Goal: Navigation & Orientation: Find specific page/section

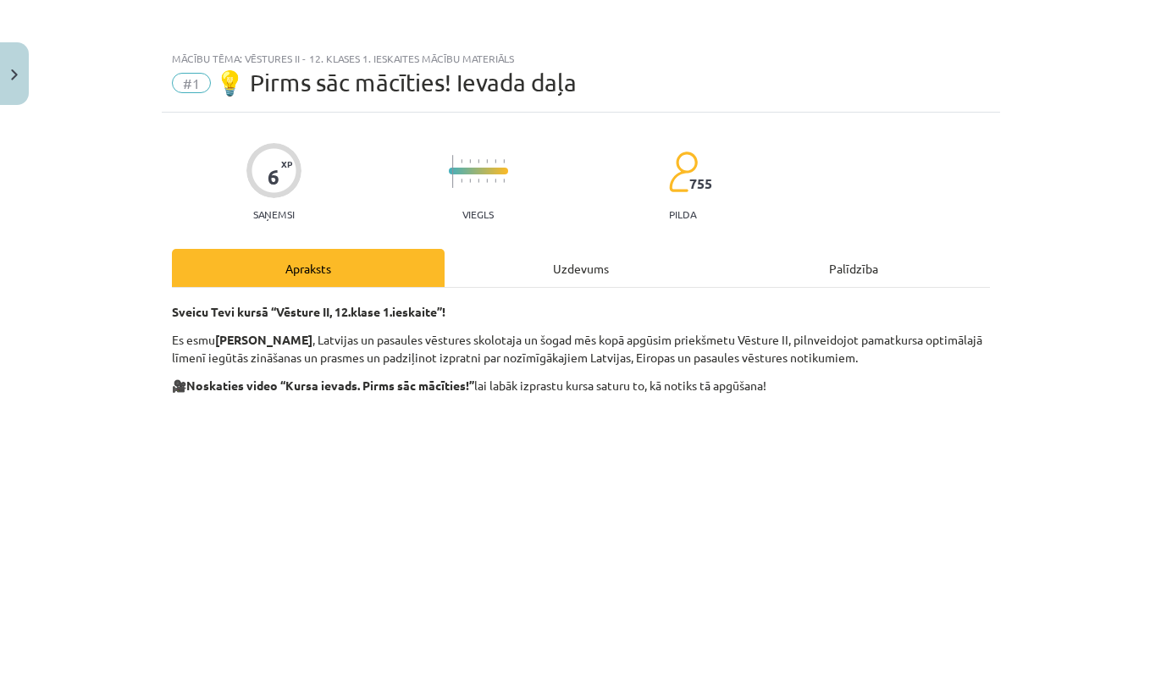
scroll to position [82, 0]
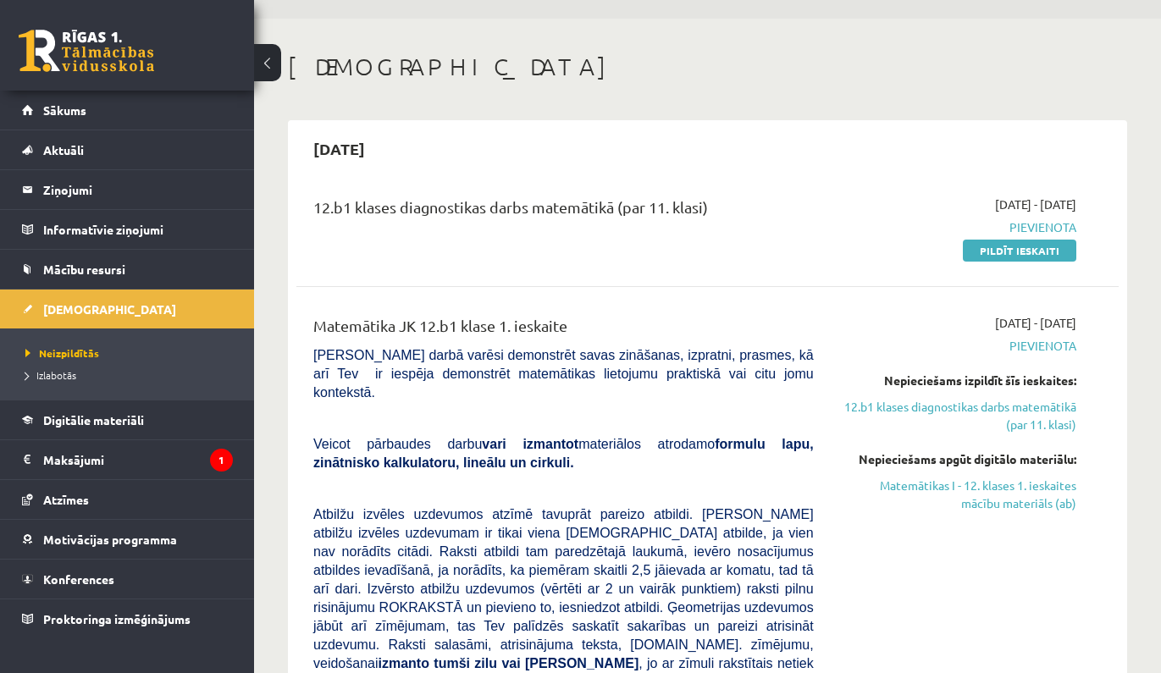
scroll to position [47, 0]
click at [104, 63] on link at bounding box center [86, 51] width 135 height 42
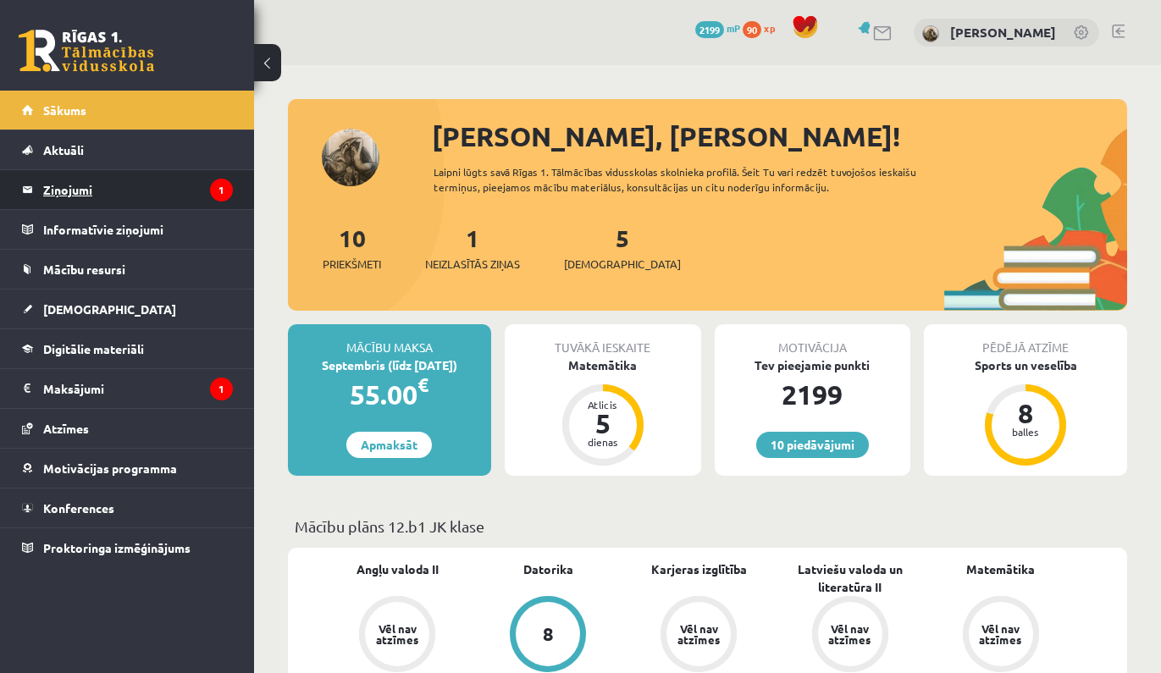
click at [199, 192] on legend "Ziņojumi 1" at bounding box center [138, 189] width 190 height 39
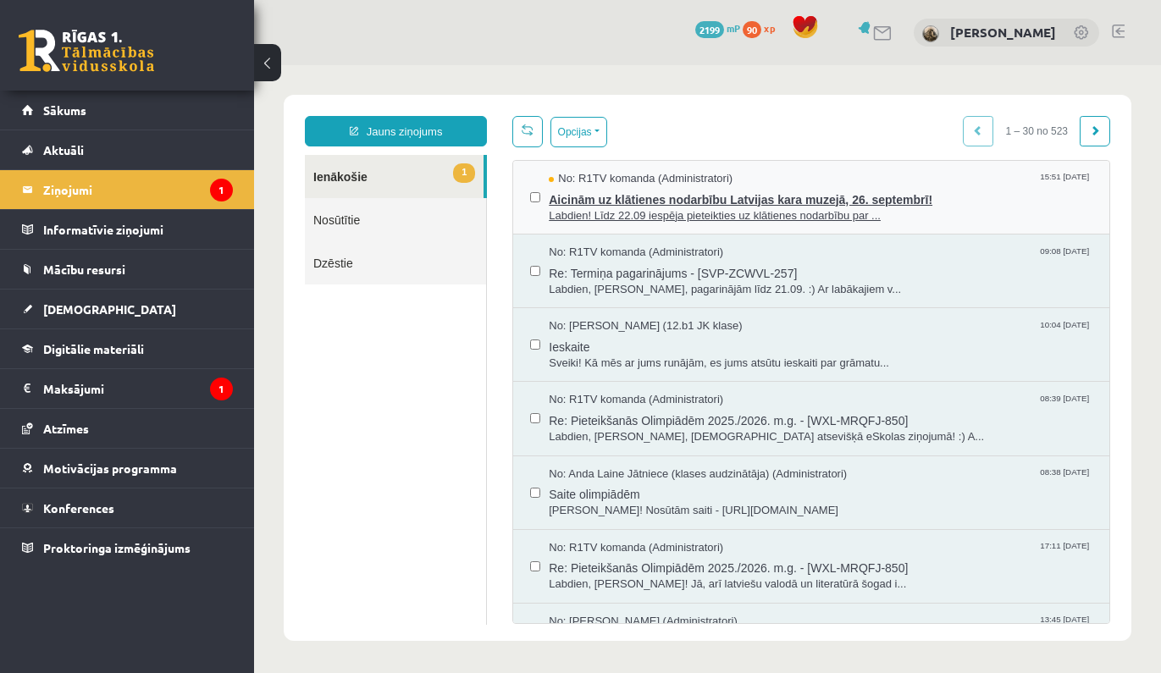
click at [646, 194] on span "Aicinām uz klātienes nodarbību Latvijas kara muzejā, 26. septembrī!" at bounding box center [821, 197] width 544 height 21
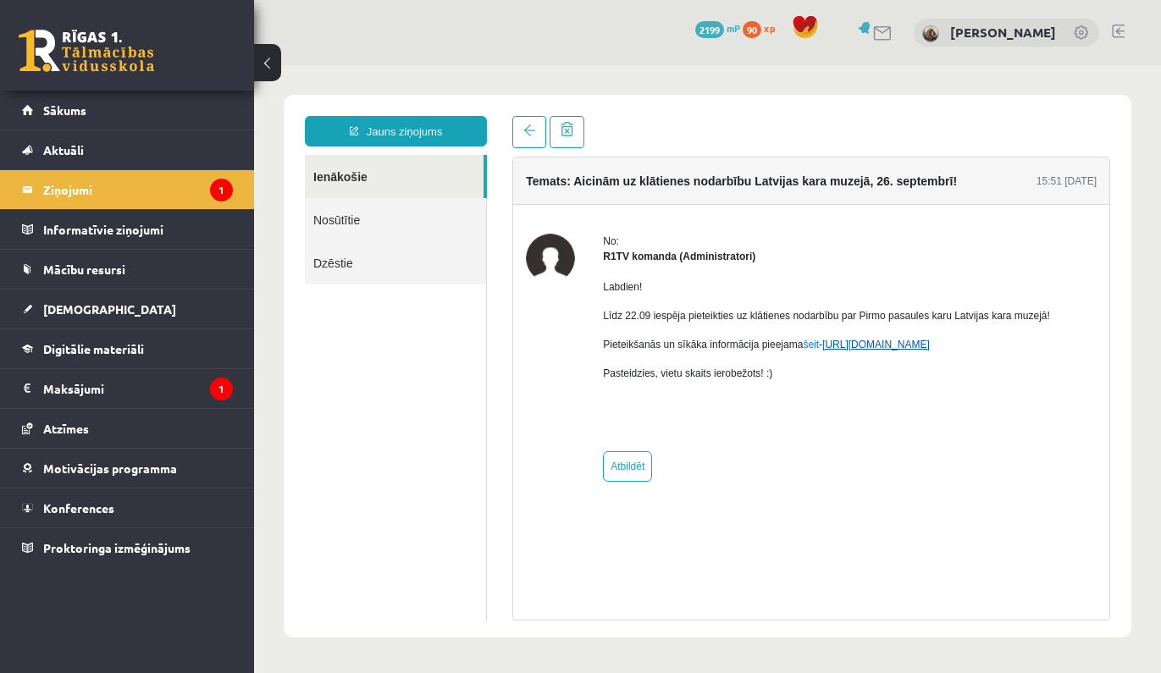
click at [880, 345] on link "https://eskola.r1tv.lv/campaign/35" at bounding box center [876, 345] width 108 height 12
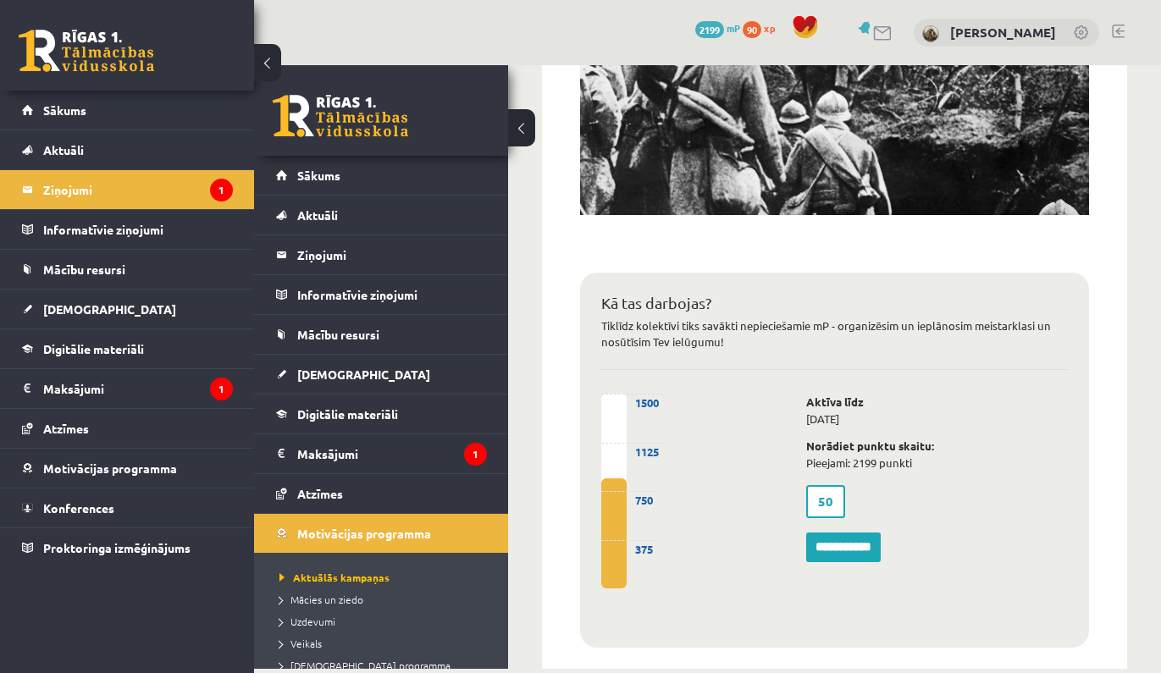
scroll to position [898, 0]
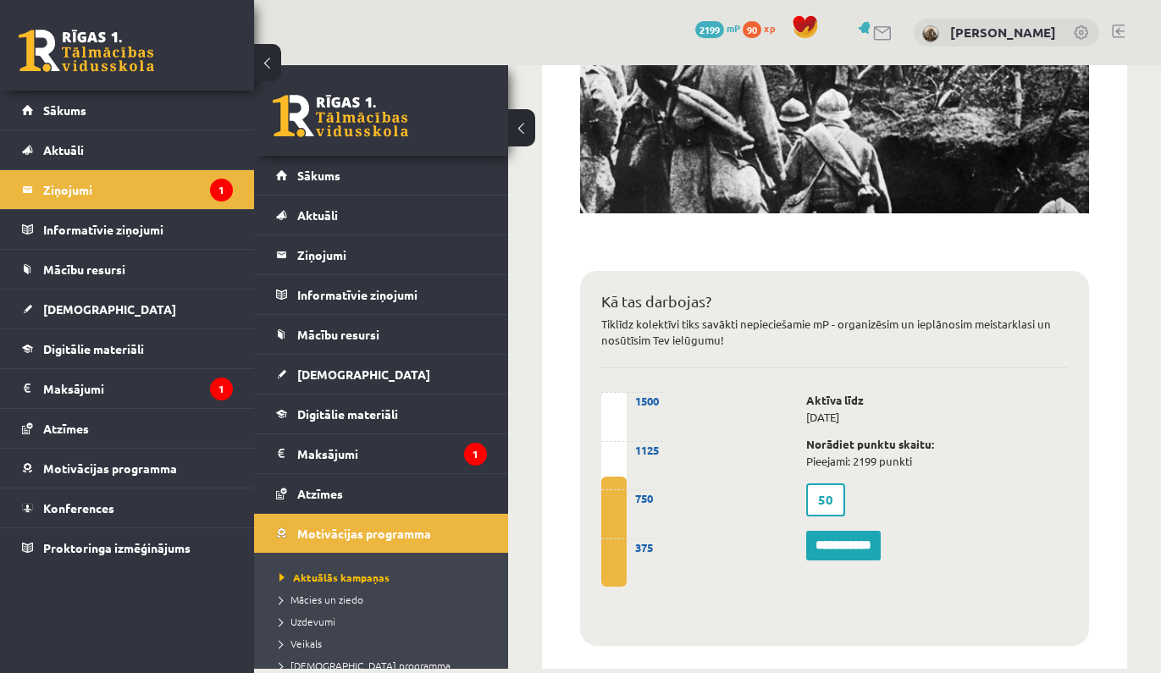
click at [847, 538] on input "**********" at bounding box center [843, 546] width 75 height 30
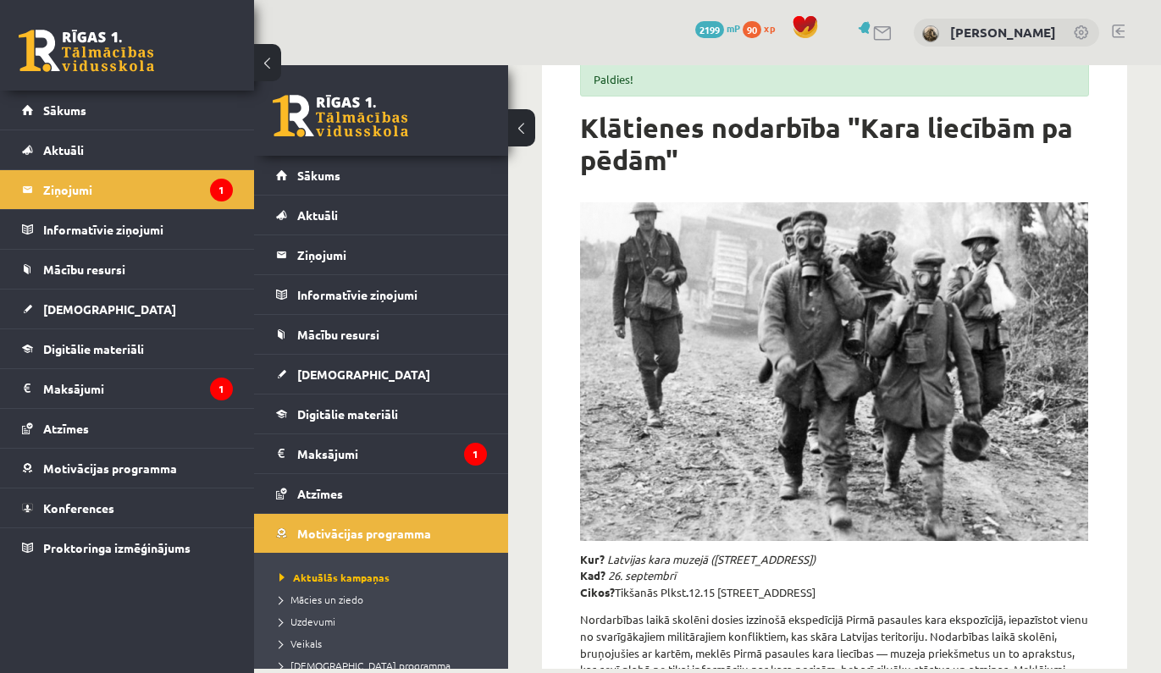
scroll to position [130, 0]
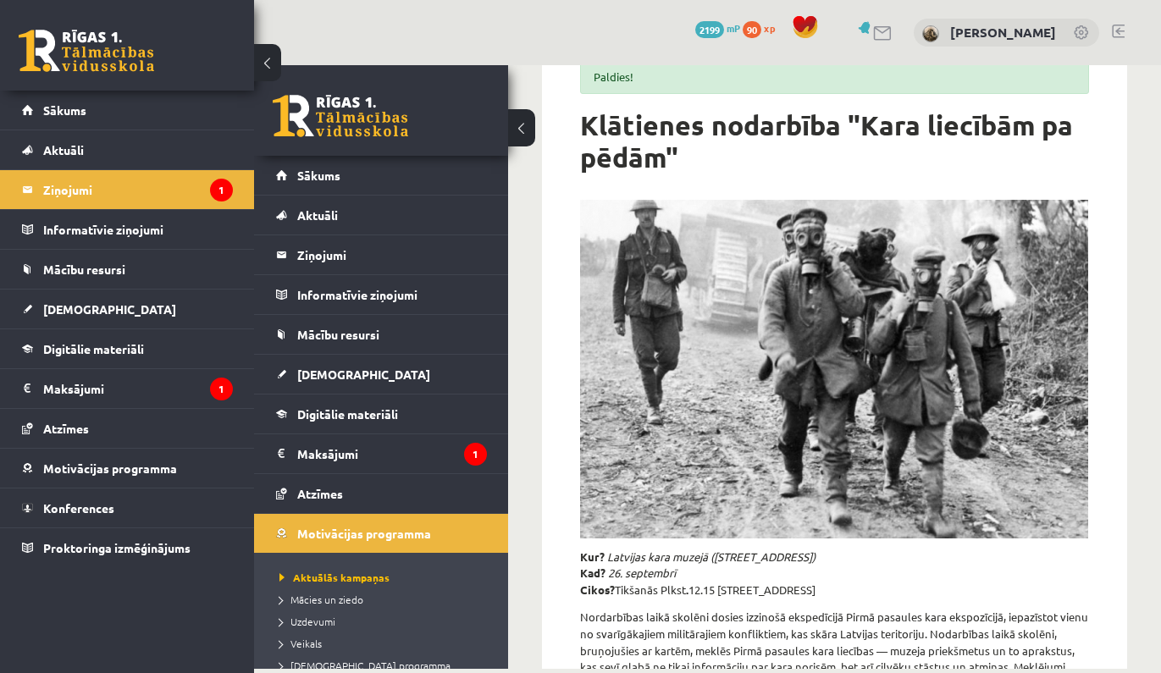
click at [512, 125] on button at bounding box center [521, 127] width 27 height 37
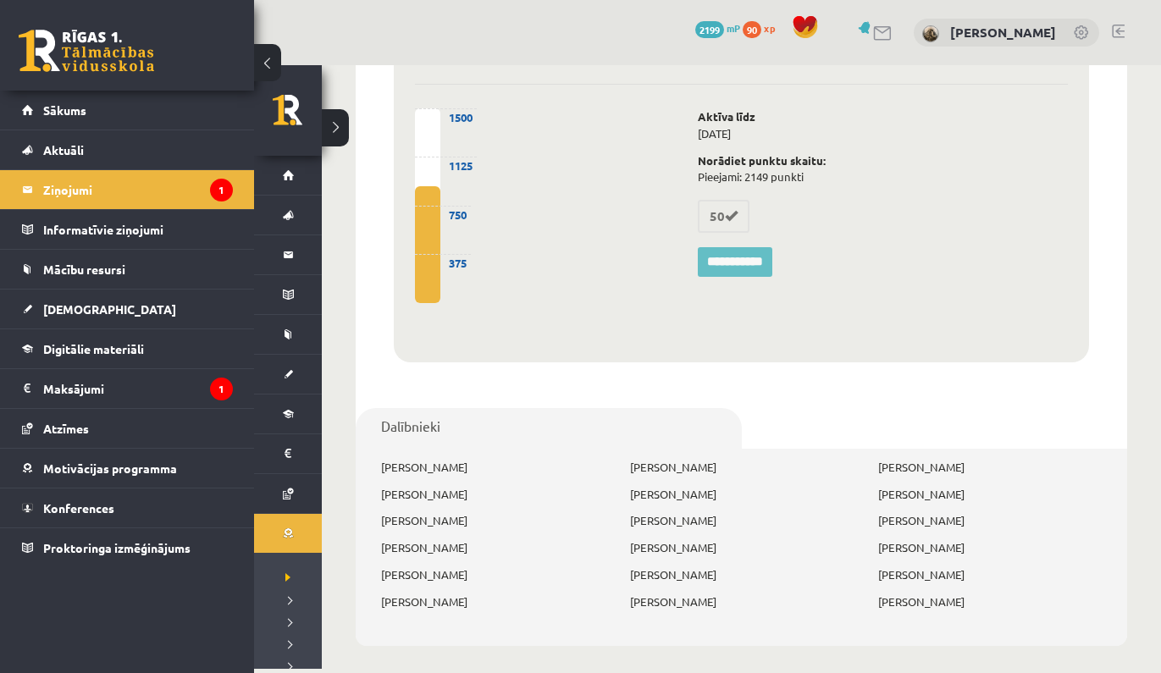
scroll to position [1153, 0]
click at [134, 44] on link at bounding box center [86, 51] width 135 height 42
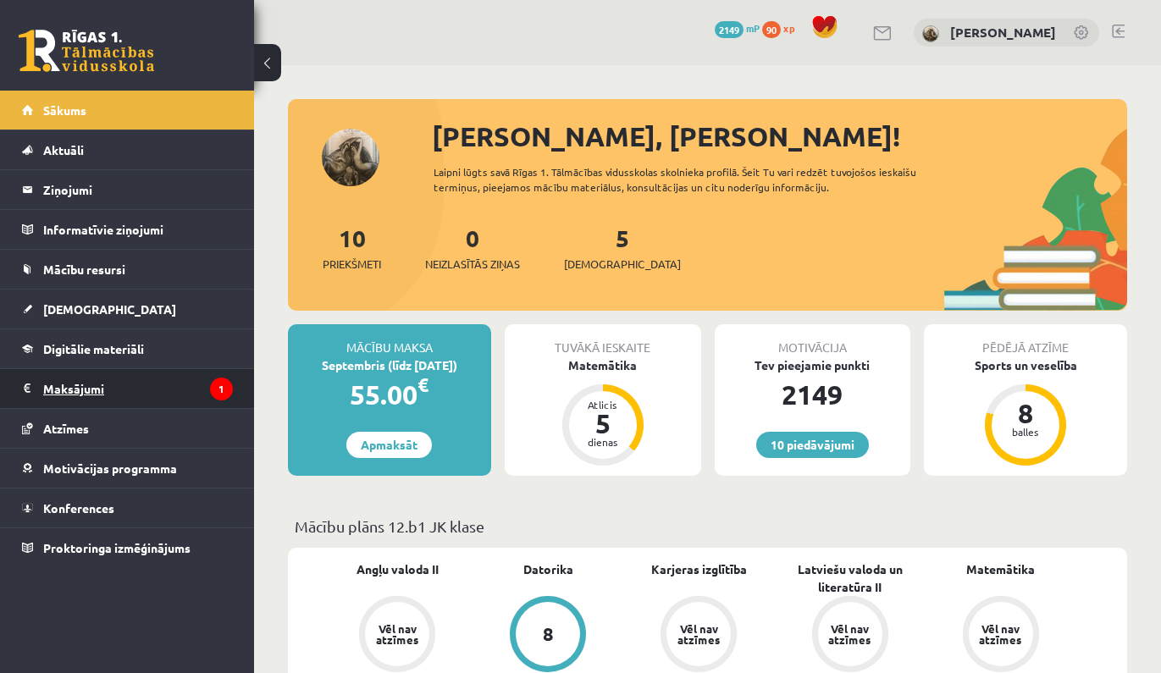
click at [209, 387] on legend "Maksājumi 1" at bounding box center [138, 388] width 190 height 39
